Goal: Register for event/course

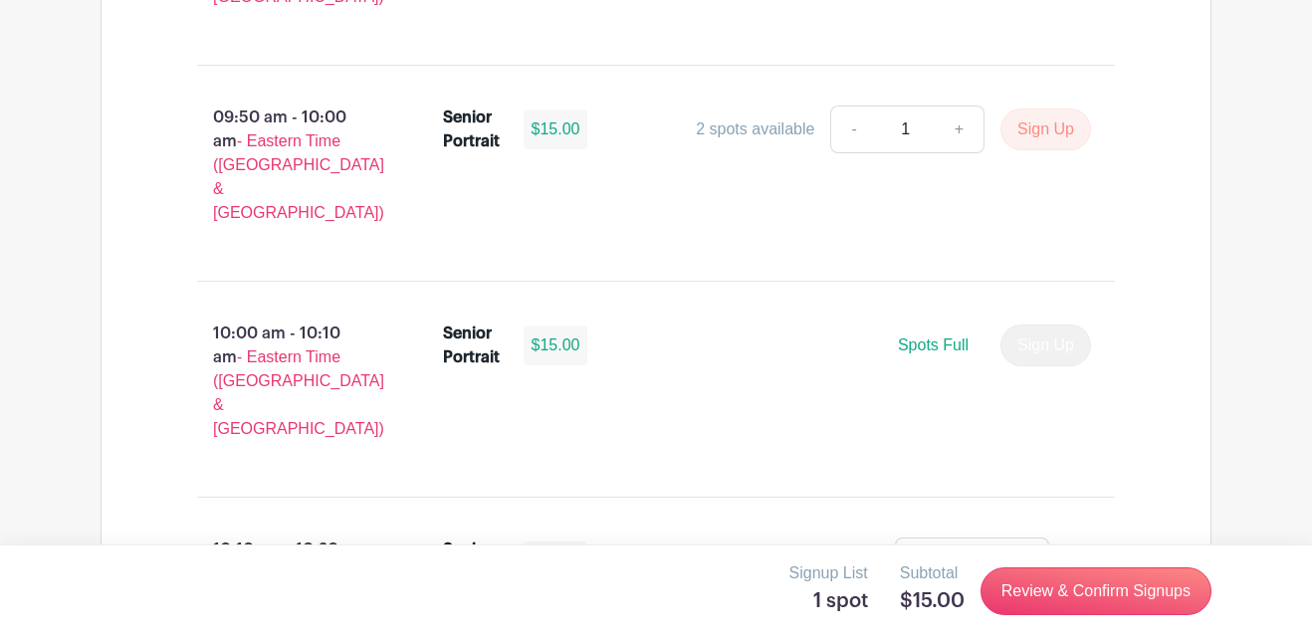
scroll to position [2722, 0]
click at [1042, 605] on link "Review & Confirm Signups" at bounding box center [1096, 592] width 231 height 48
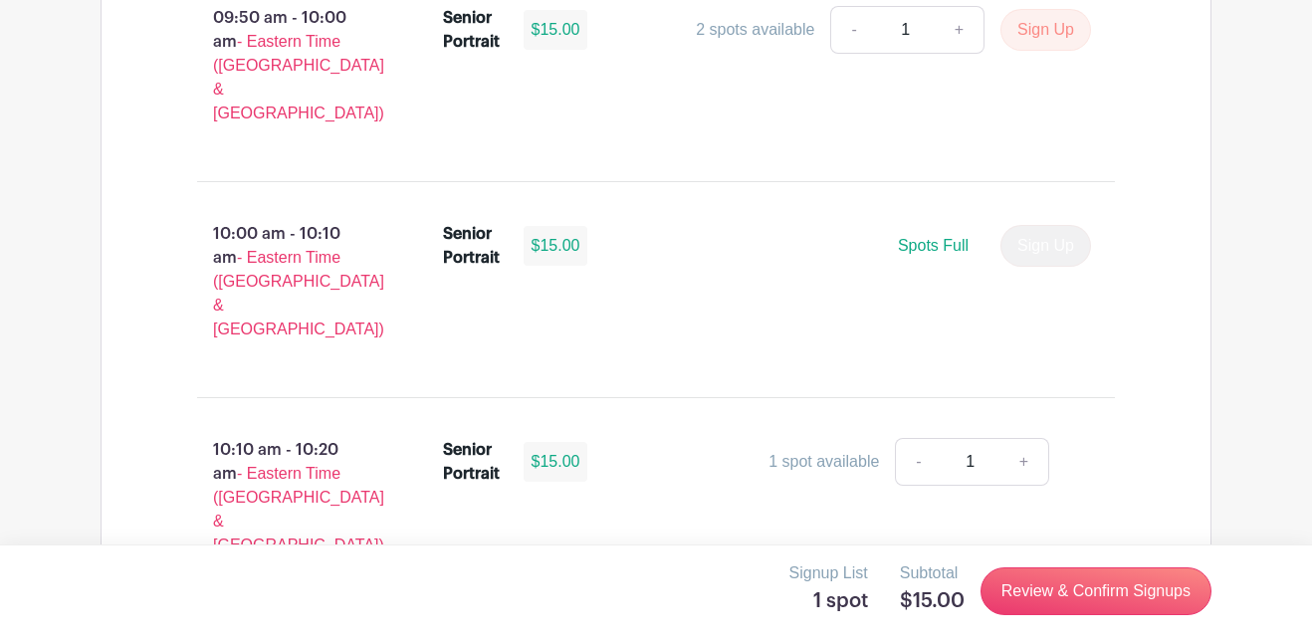
scroll to position [2825, 0]
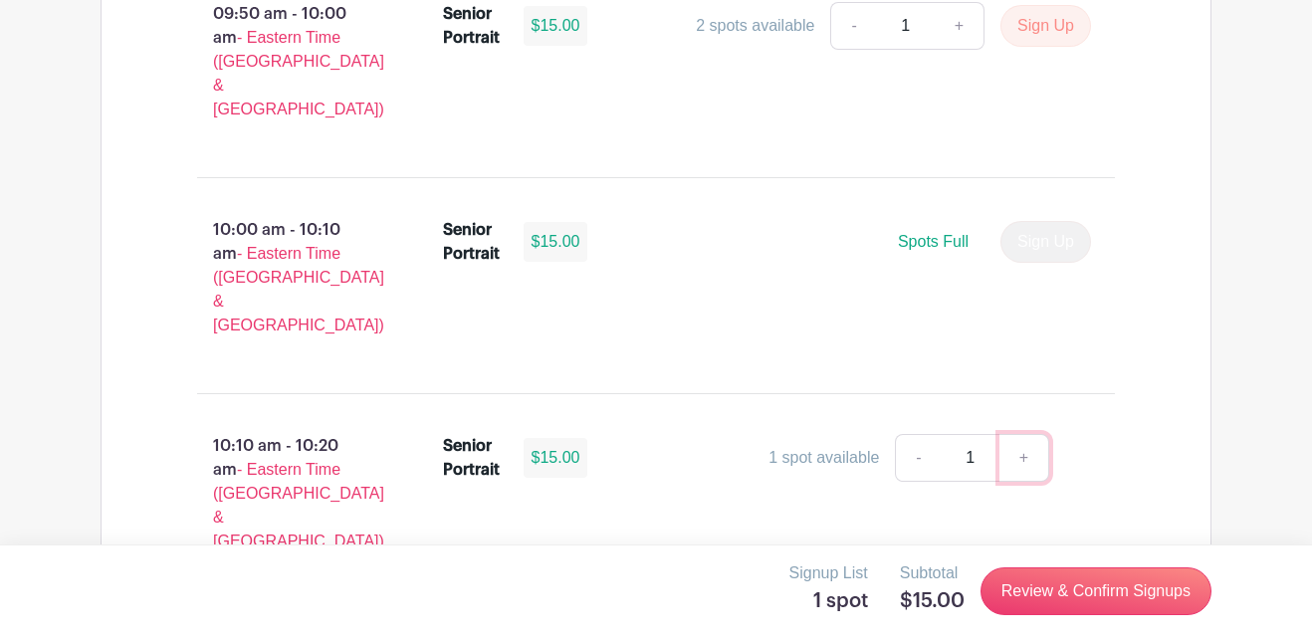
click at [1020, 434] on link "+" at bounding box center [1025, 458] width 50 height 48
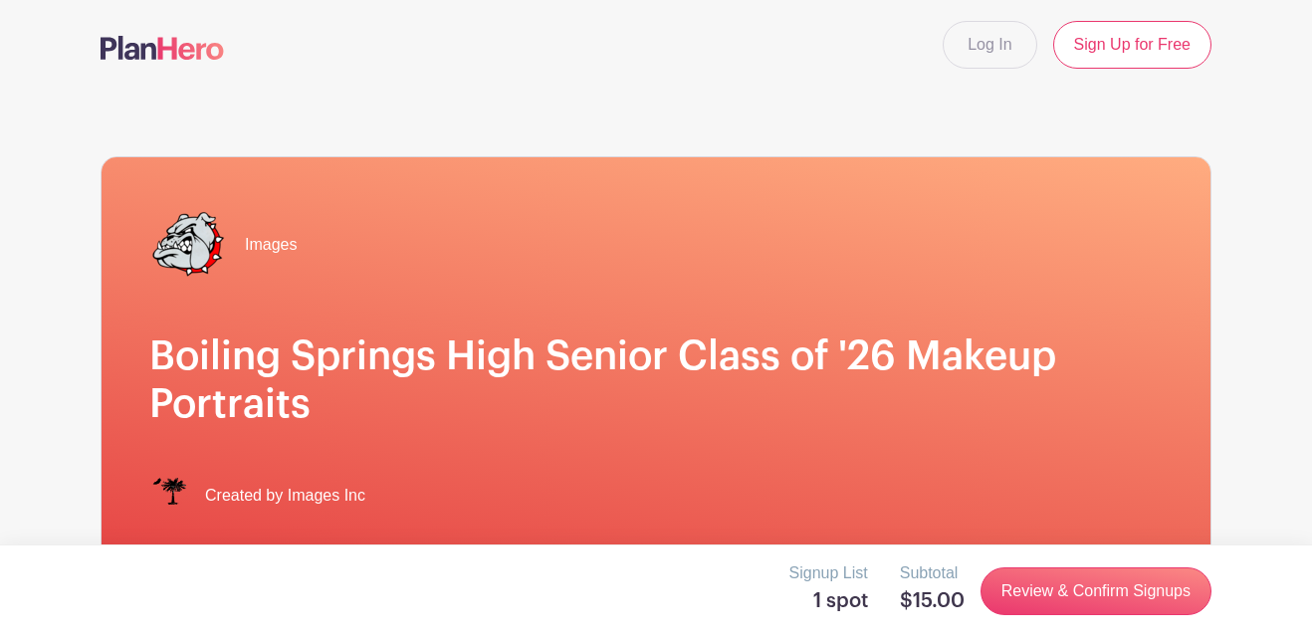
scroll to position [0, 0]
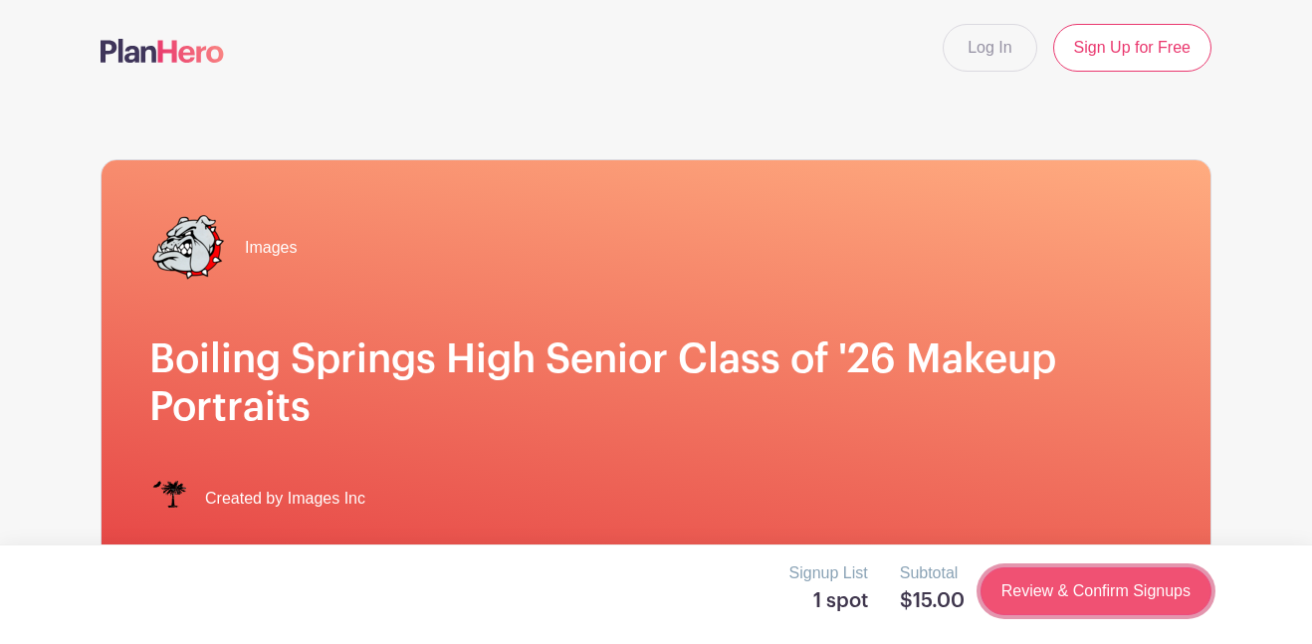
click at [1043, 602] on link "Review & Confirm Signups" at bounding box center [1096, 592] width 231 height 48
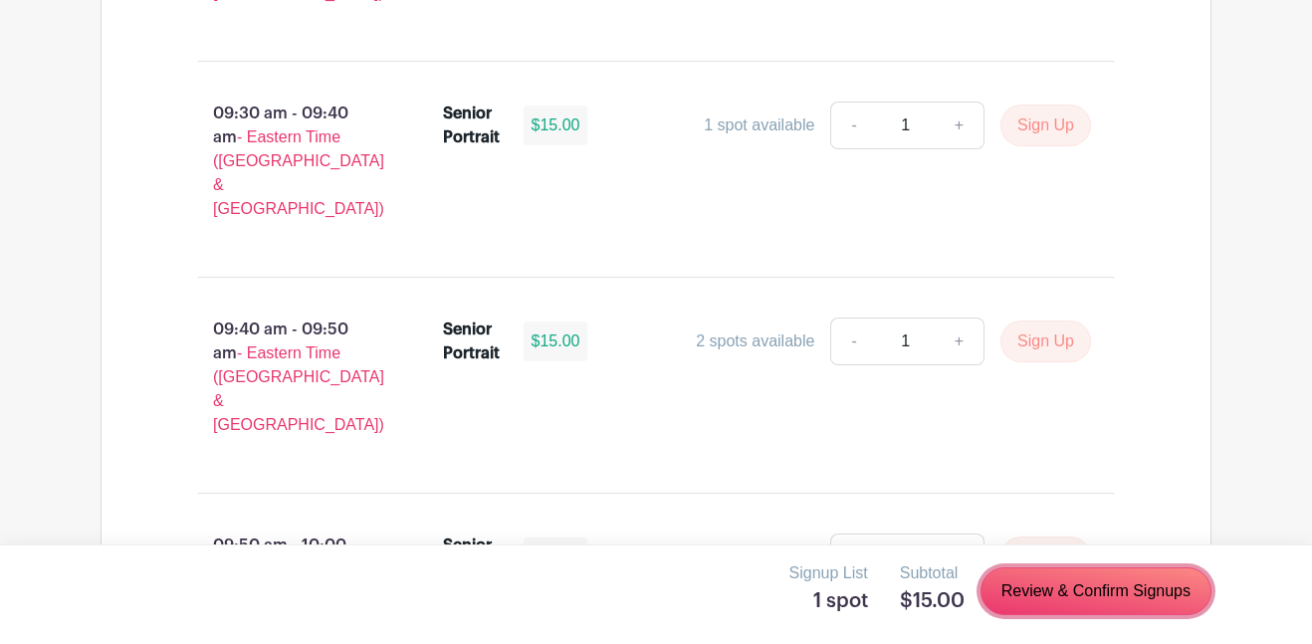
scroll to position [2297, 0]
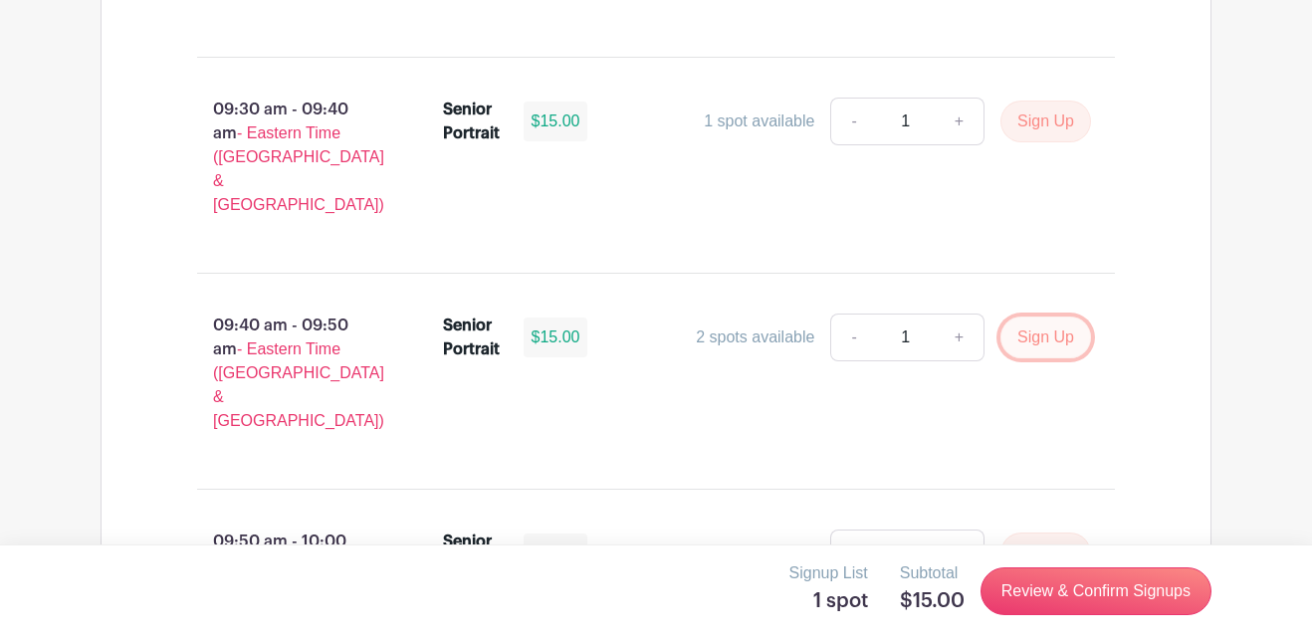
click at [1033, 317] on button "Sign Up" at bounding box center [1046, 338] width 91 height 42
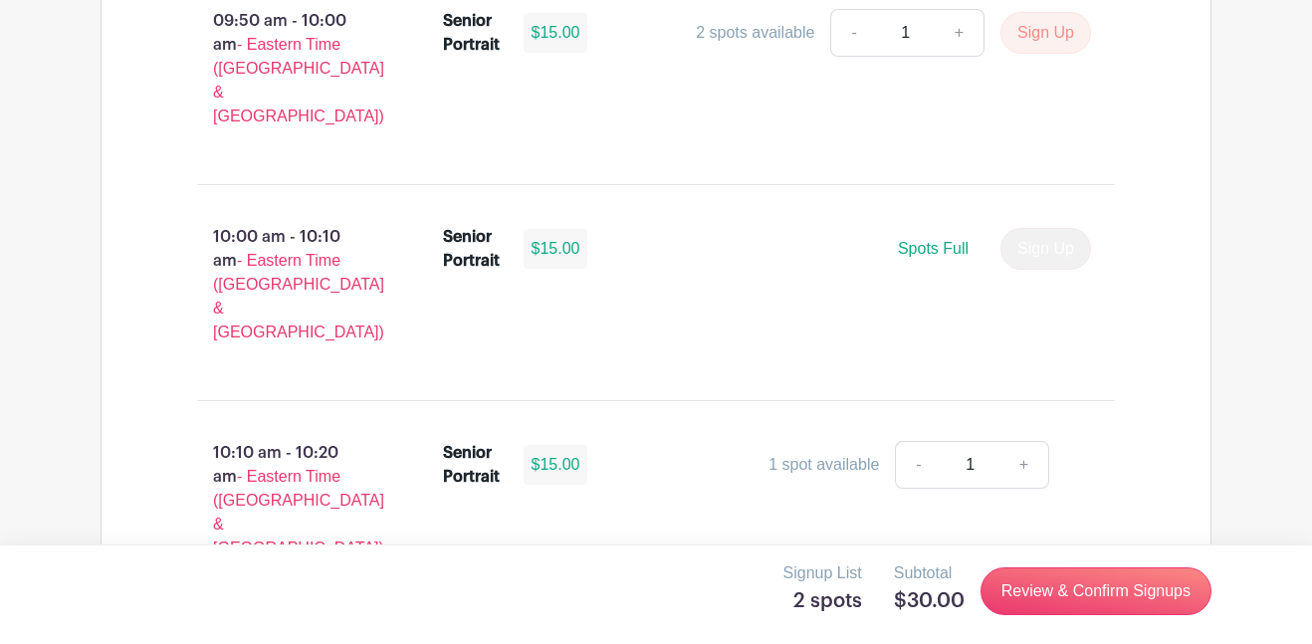
scroll to position [2824, 0]
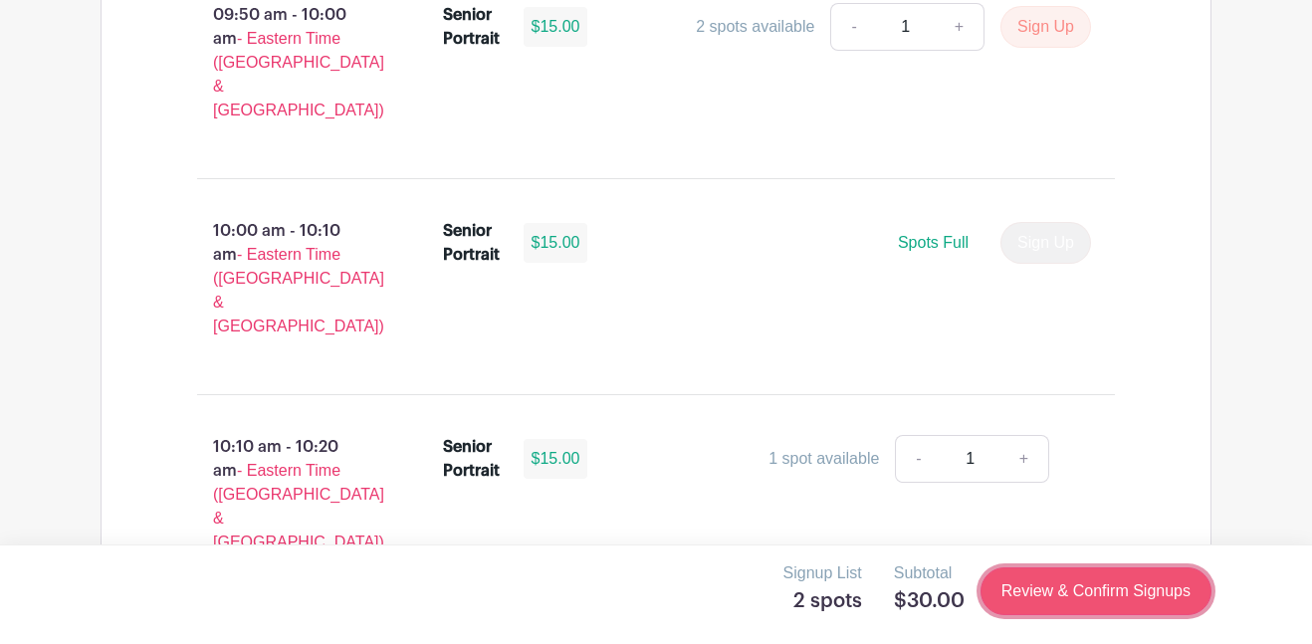
click at [1015, 589] on link "Review & Confirm Signups" at bounding box center [1096, 592] width 231 height 48
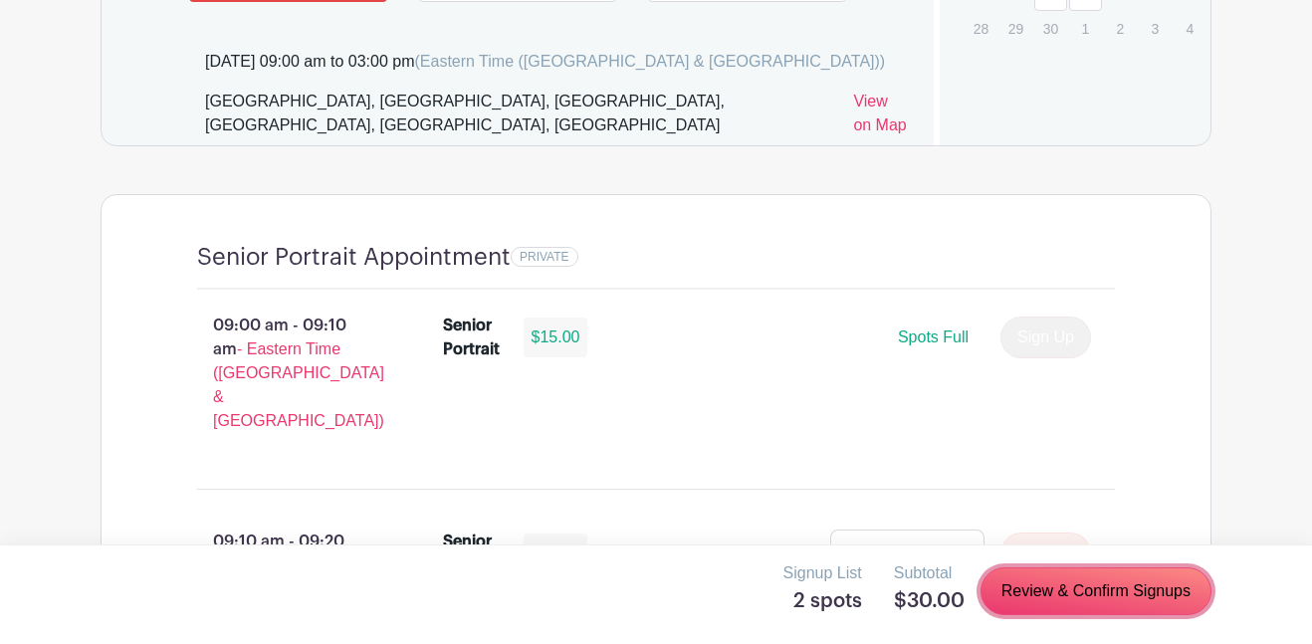
scroll to position [1554, 0]
